Goal: Complete application form

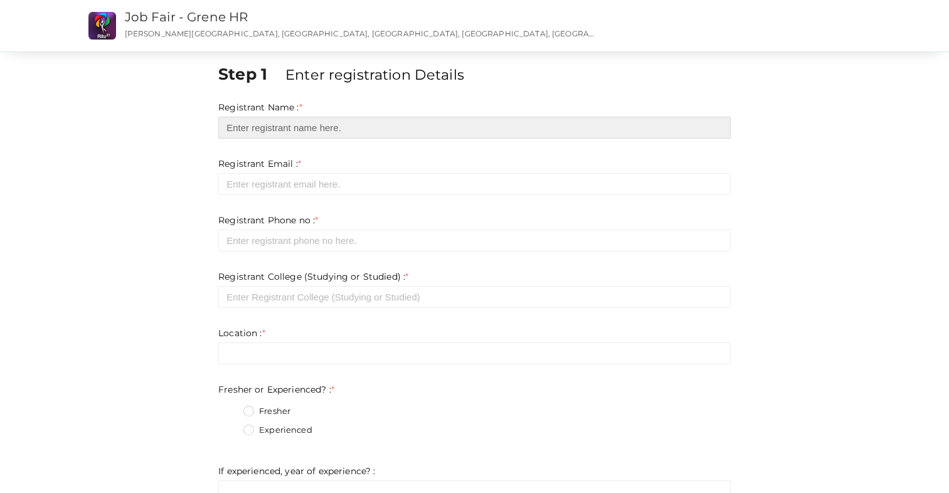
click at [269, 134] on input "text" at bounding box center [474, 128] width 513 height 22
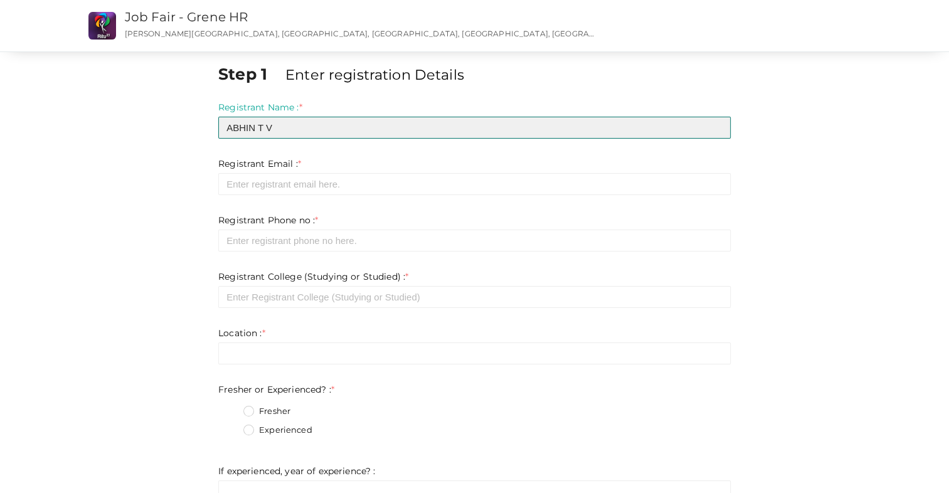
type input "ABHIN T V"
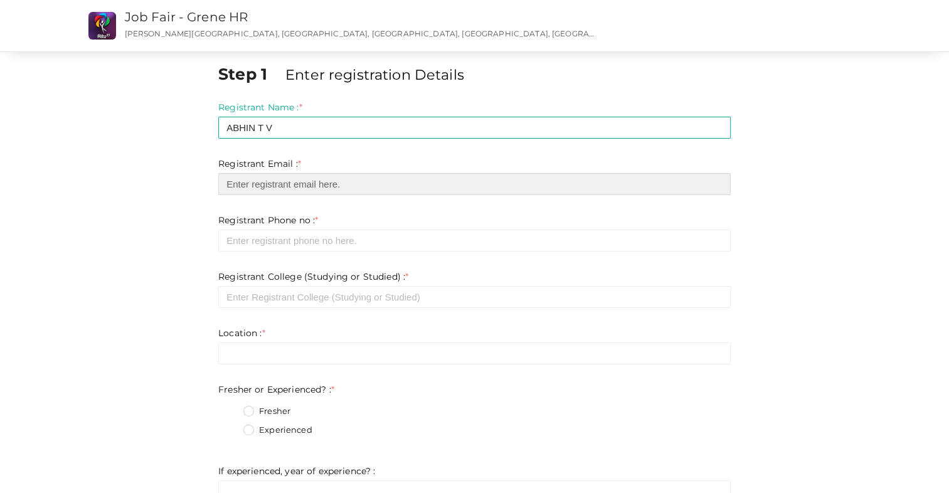
click at [265, 185] on input "email" at bounding box center [474, 184] width 513 height 22
type input "[EMAIL_ADDRESS][DOMAIN_NAME]"
click at [287, 252] on form "Registrant Name : * ABHIN T V Required. Invalid email Invalid phone number Inva…" at bounding box center [474, 458] width 513 height 715
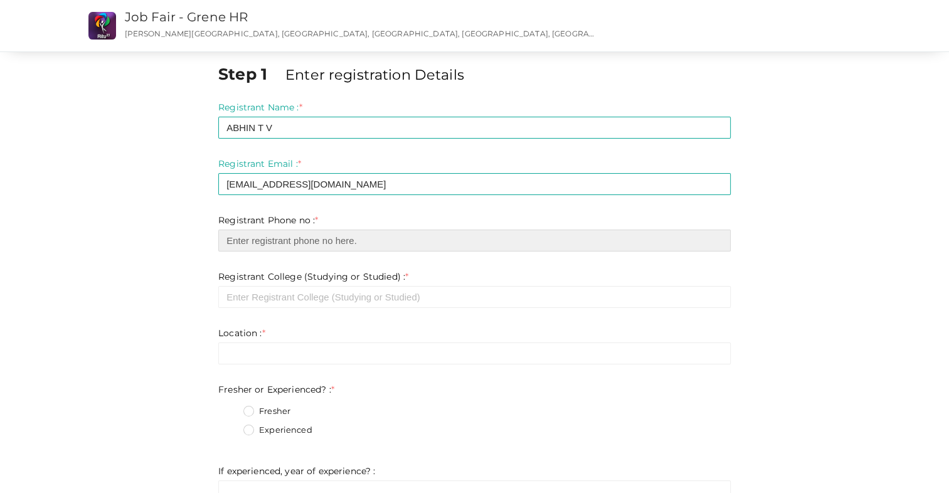
click at [287, 247] on input "number" at bounding box center [474, 241] width 513 height 22
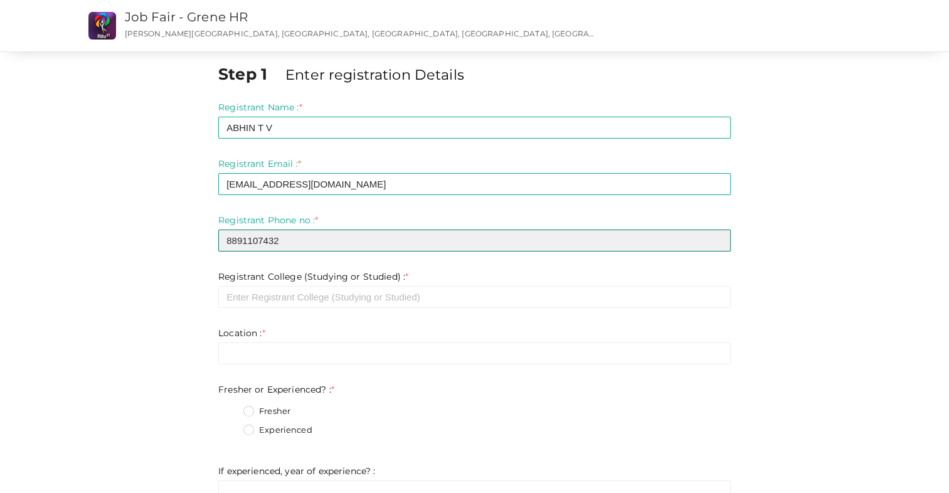
type input "8891107432"
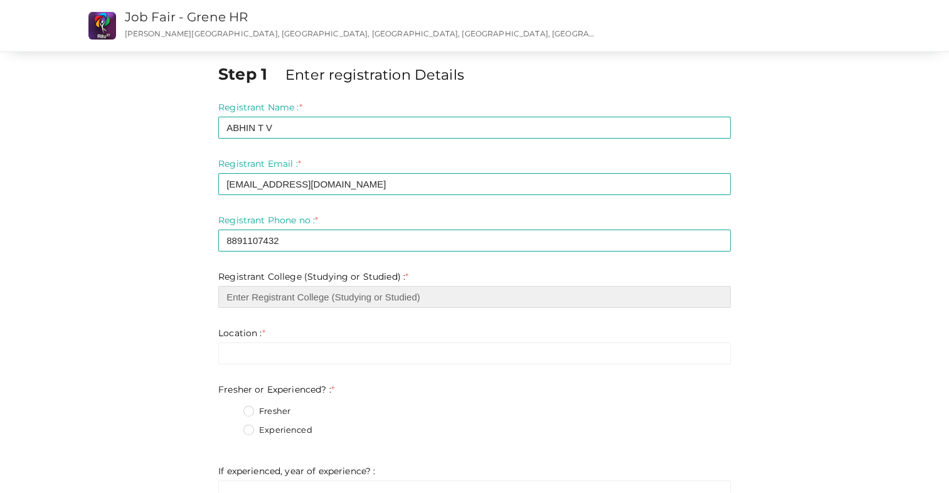
click at [291, 294] on input "text" at bounding box center [474, 297] width 513 height 22
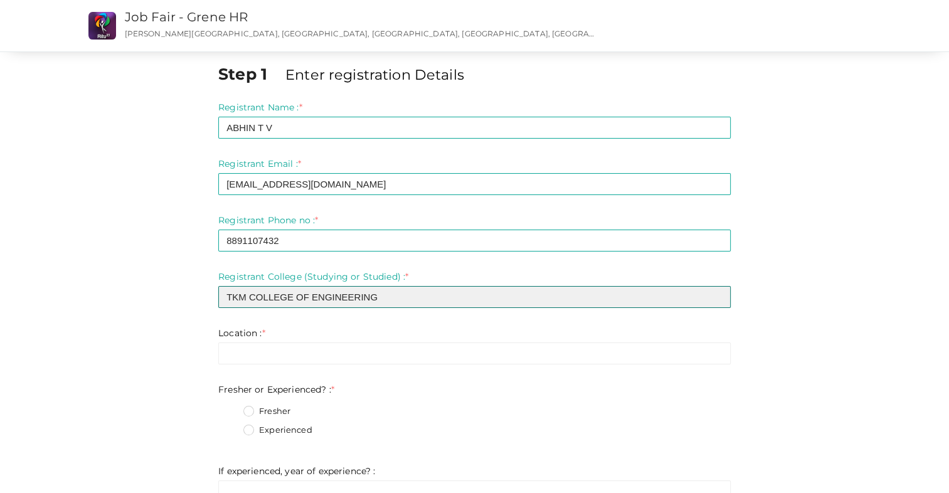
type input "TKM COLLEGE OF ENGINEERING"
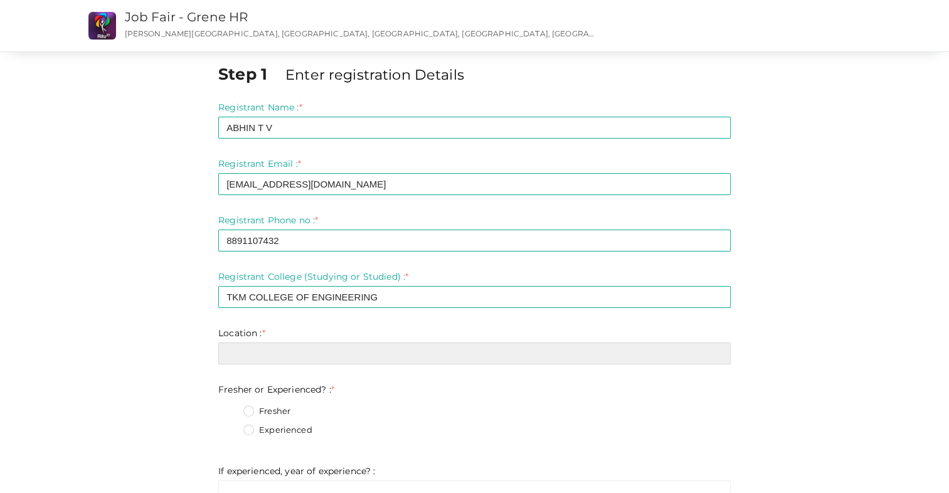
click at [387, 353] on input "text" at bounding box center [474, 354] width 513 height 22
type input "L"
type input "KOLLAM"
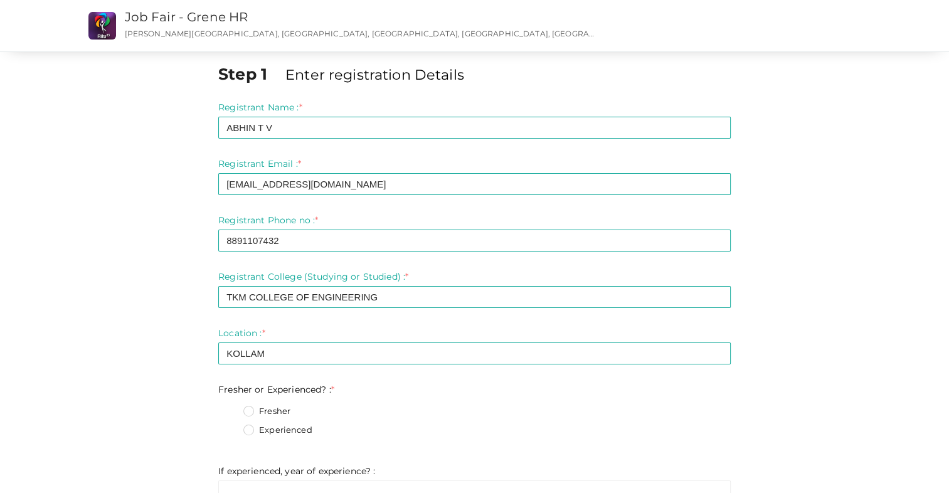
click at [254, 413] on label "Fresher" at bounding box center [266, 411] width 47 height 13
click at [231, 408] on Experienced\?\+0 "Fresher" at bounding box center [231, 408] width 0 height 0
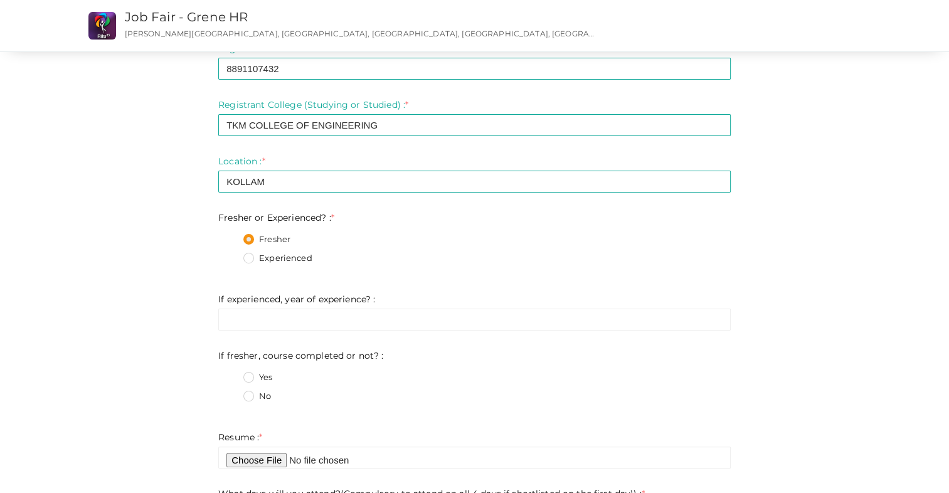
scroll to position [175, 0]
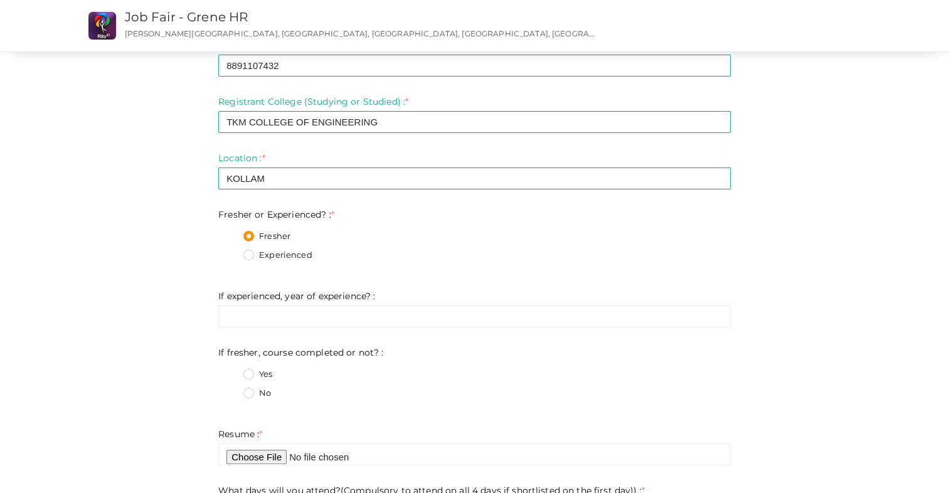
click at [251, 396] on label "No" at bounding box center [257, 393] width 28 height 13
click at [231, 390] on not\?\+1 "No" at bounding box center [231, 390] width 0 height 0
